Goal: Obtain resource: Download file/media

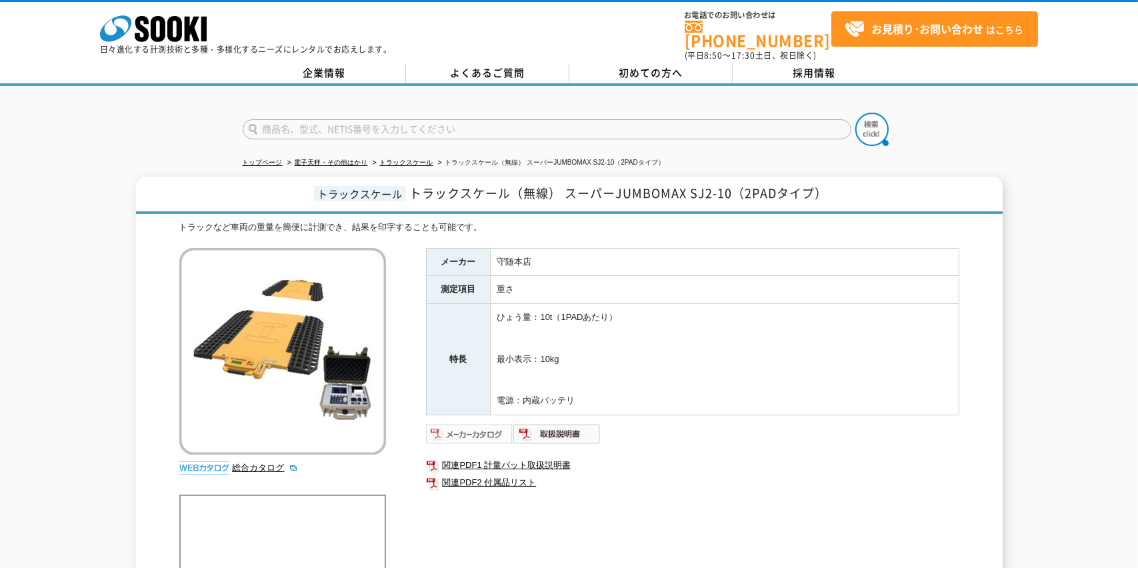
click at [462, 423] on img at bounding box center [469, 433] width 87 height 21
click at [519, 457] on link "関連PDF1 計量パット取扱説明書" at bounding box center [692, 465] width 533 height 17
click at [500, 474] on link "関連PDF2 付属品リスト" at bounding box center [692, 482] width 533 height 17
